Goal: Task Accomplishment & Management: Use online tool/utility

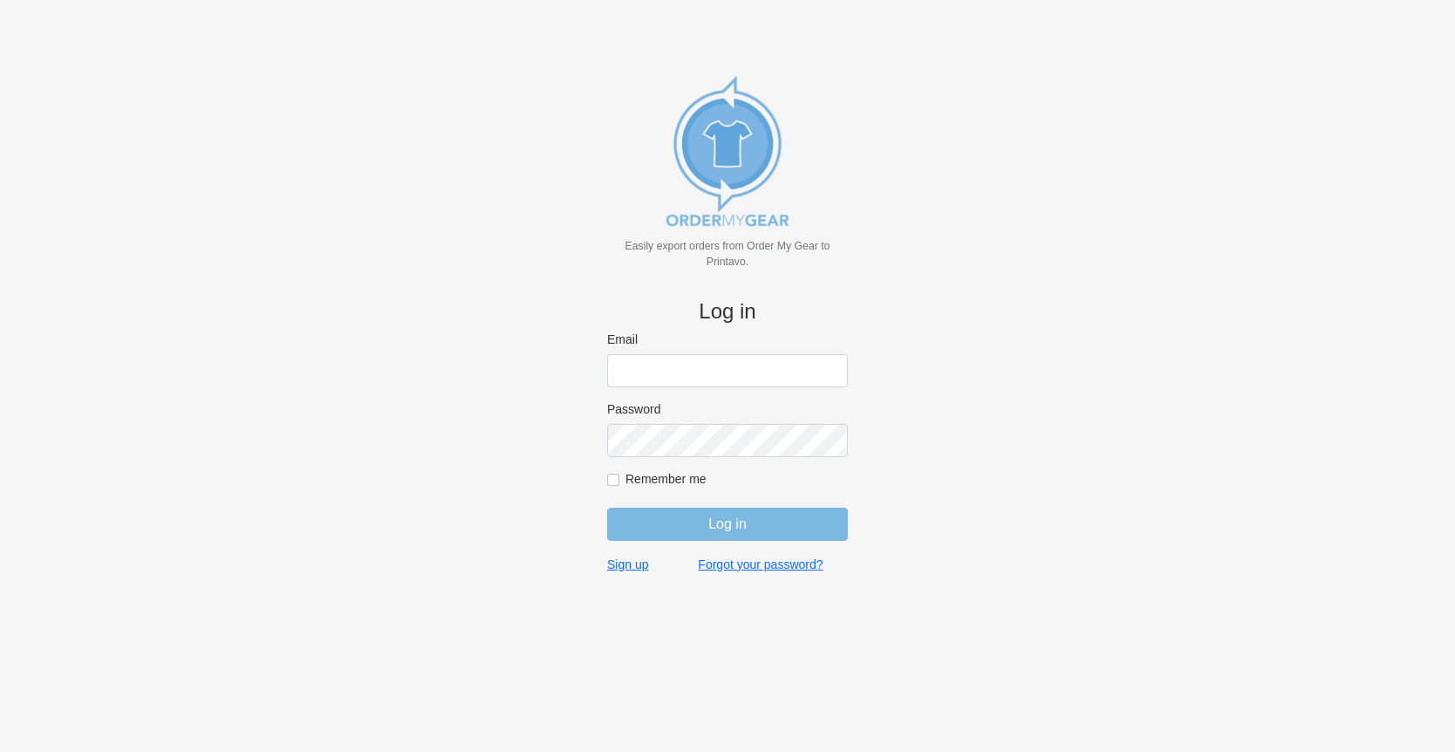
type input "[PERSON_NAME][EMAIL_ADDRESS][DOMAIN_NAME]"
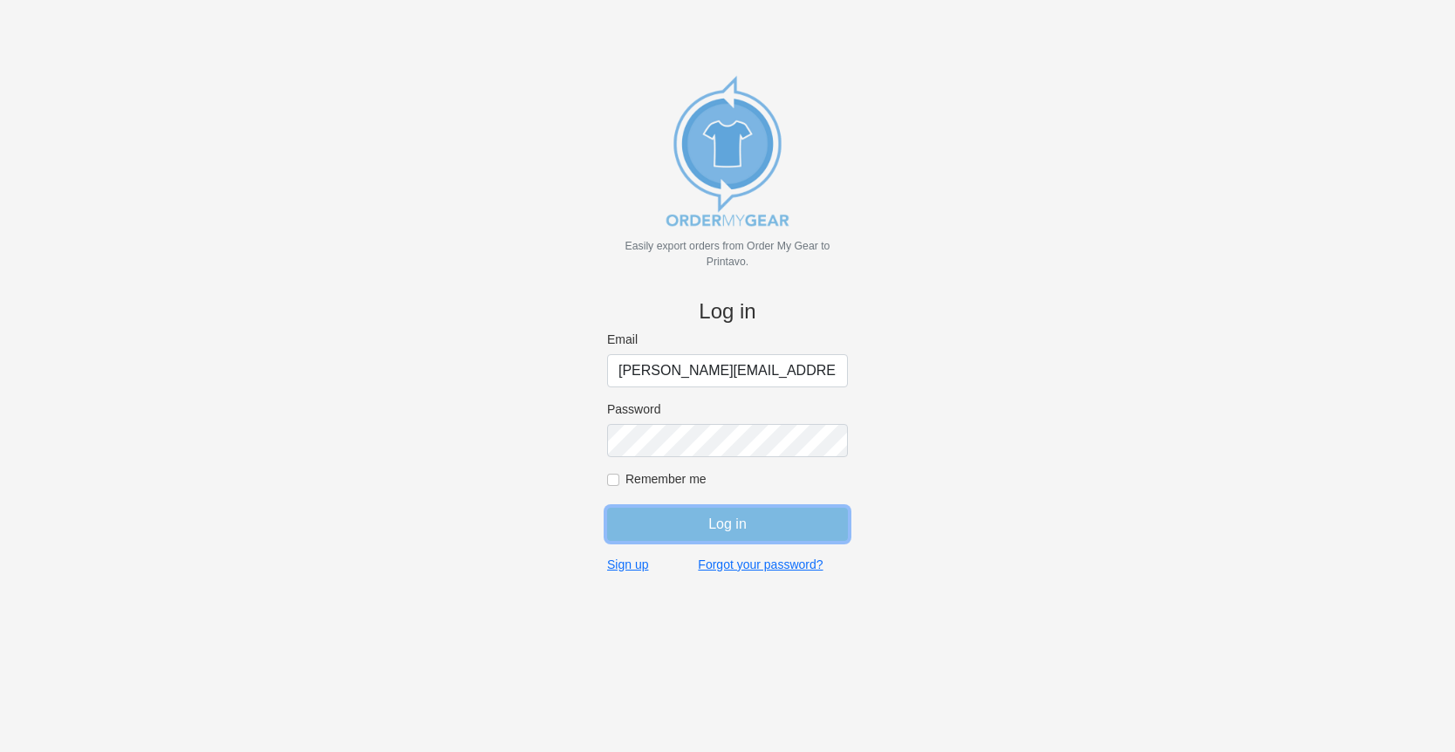
click at [739, 535] on input "Log in" at bounding box center [727, 524] width 241 height 33
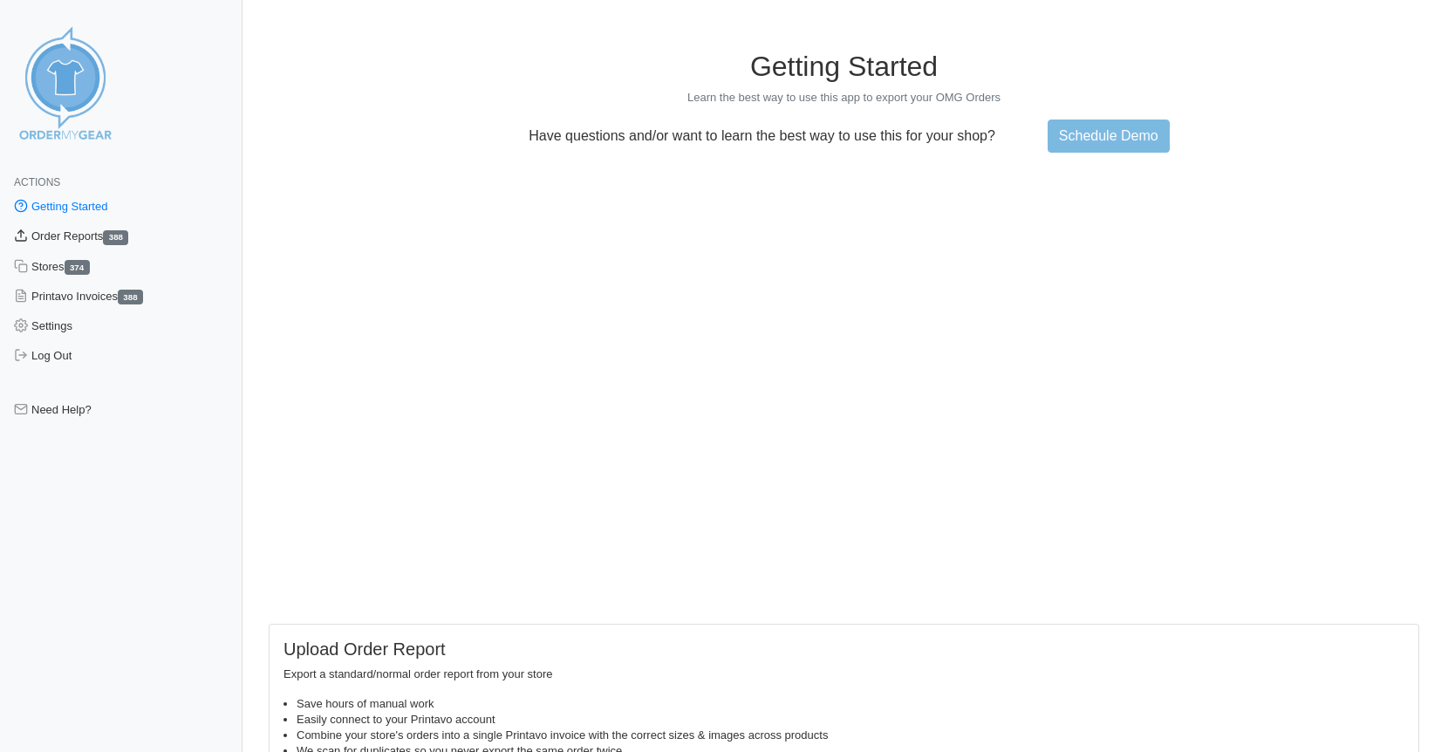
click at [95, 236] on link "Order Reports 388" at bounding box center [121, 237] width 243 height 30
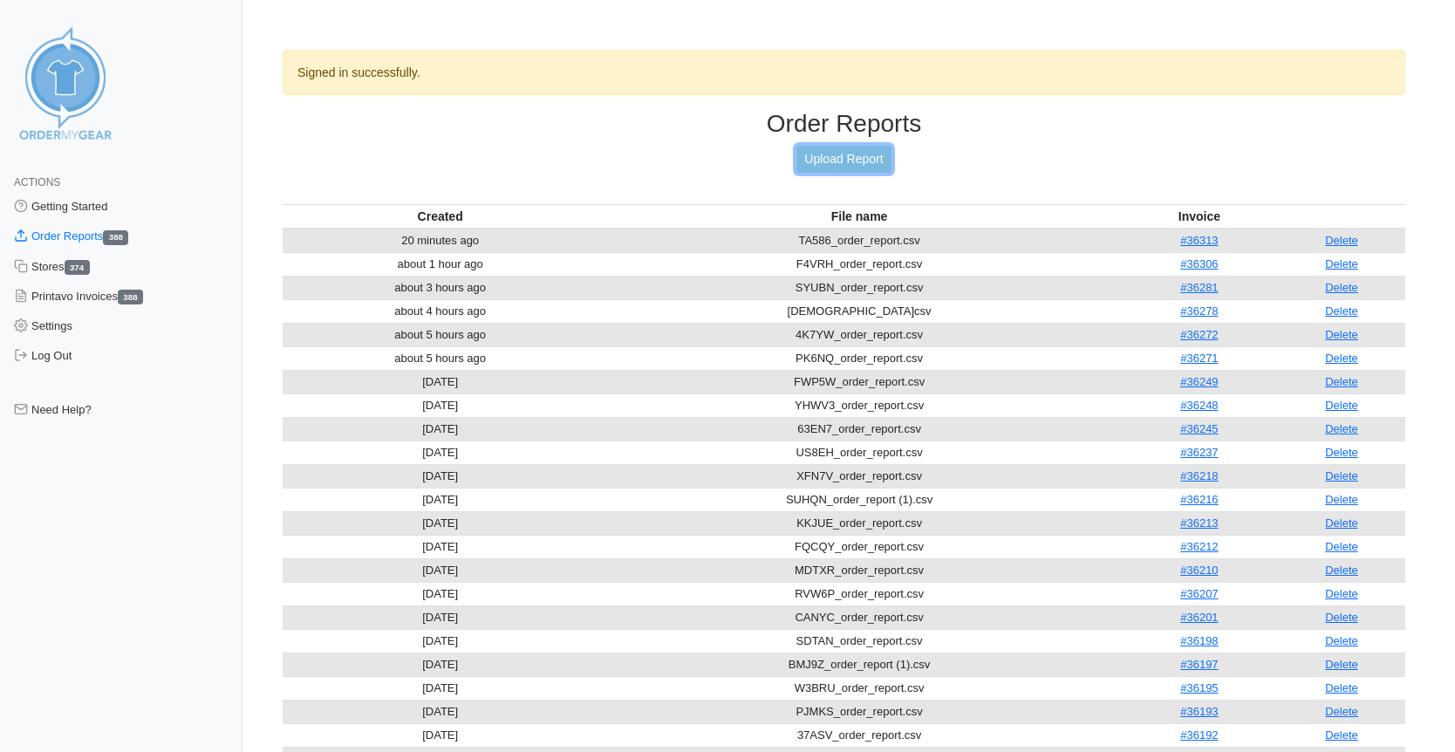
click at [843, 158] on link "Upload Report" at bounding box center [844, 159] width 94 height 27
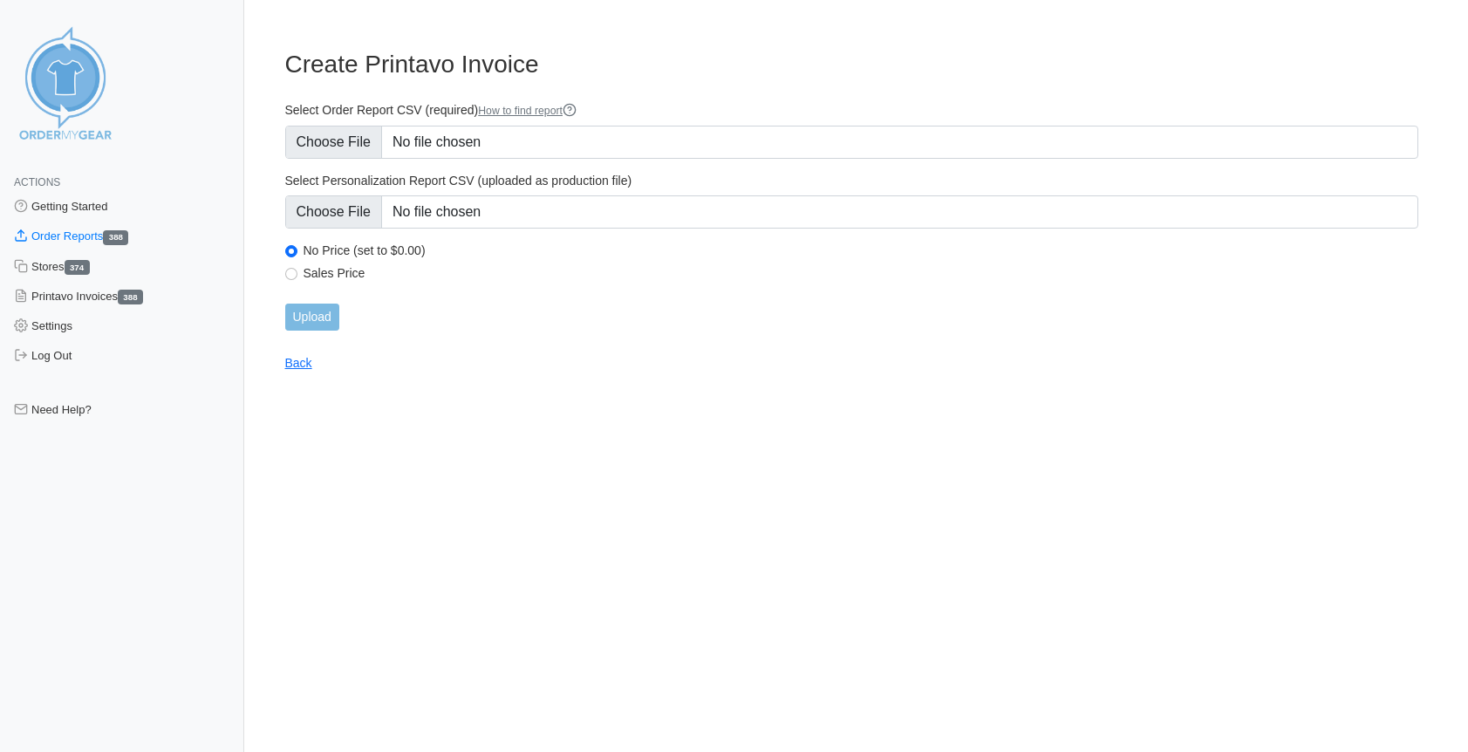
type input "C:\fakepath\EKAVV_order_report.csv"
click at [318, 325] on input "Upload" at bounding box center [312, 317] width 54 height 27
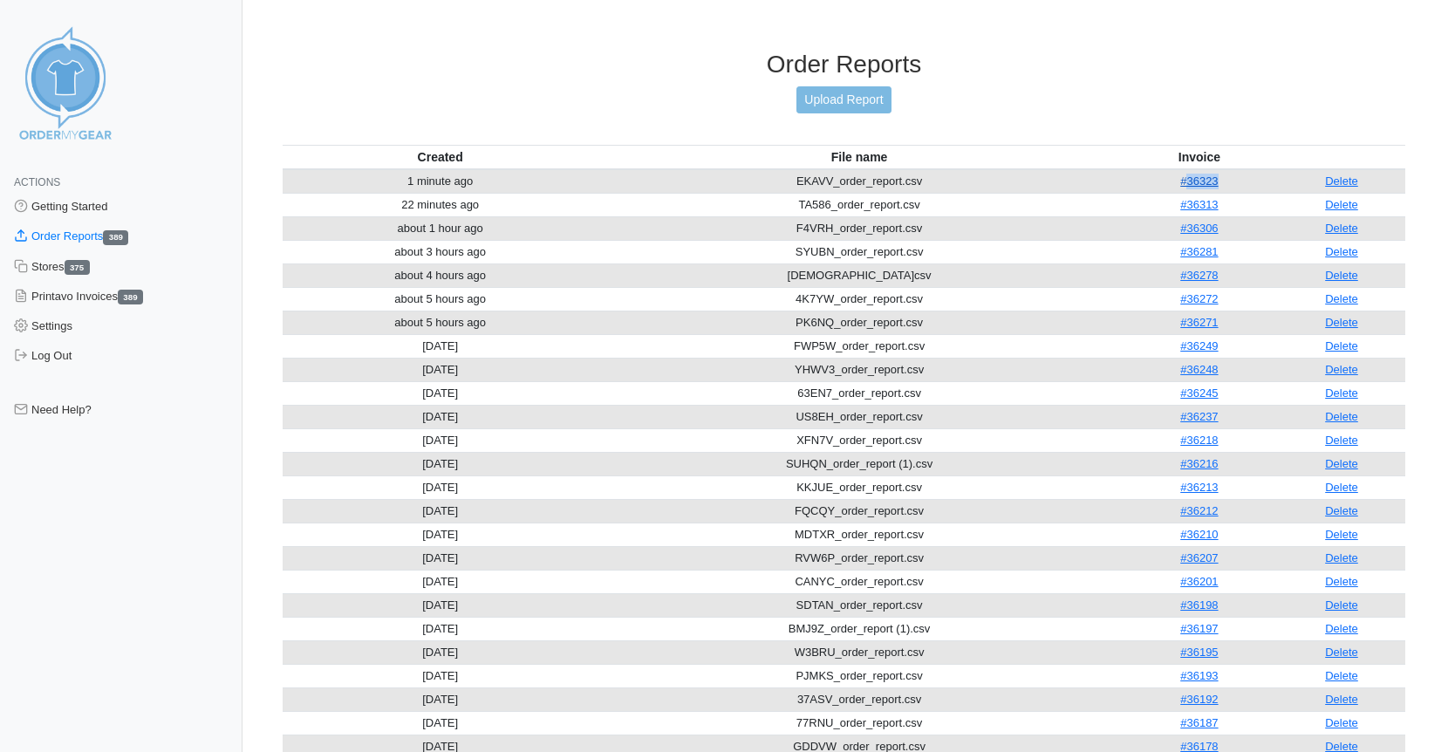
drag, startPoint x: 1240, startPoint y: 181, endPoint x: 1209, endPoint y: 184, distance: 30.6
click at [1192, 183] on td "#36323" at bounding box center [1199, 181] width 157 height 24
copy link "36323"
